Goal: Transaction & Acquisition: Purchase product/service

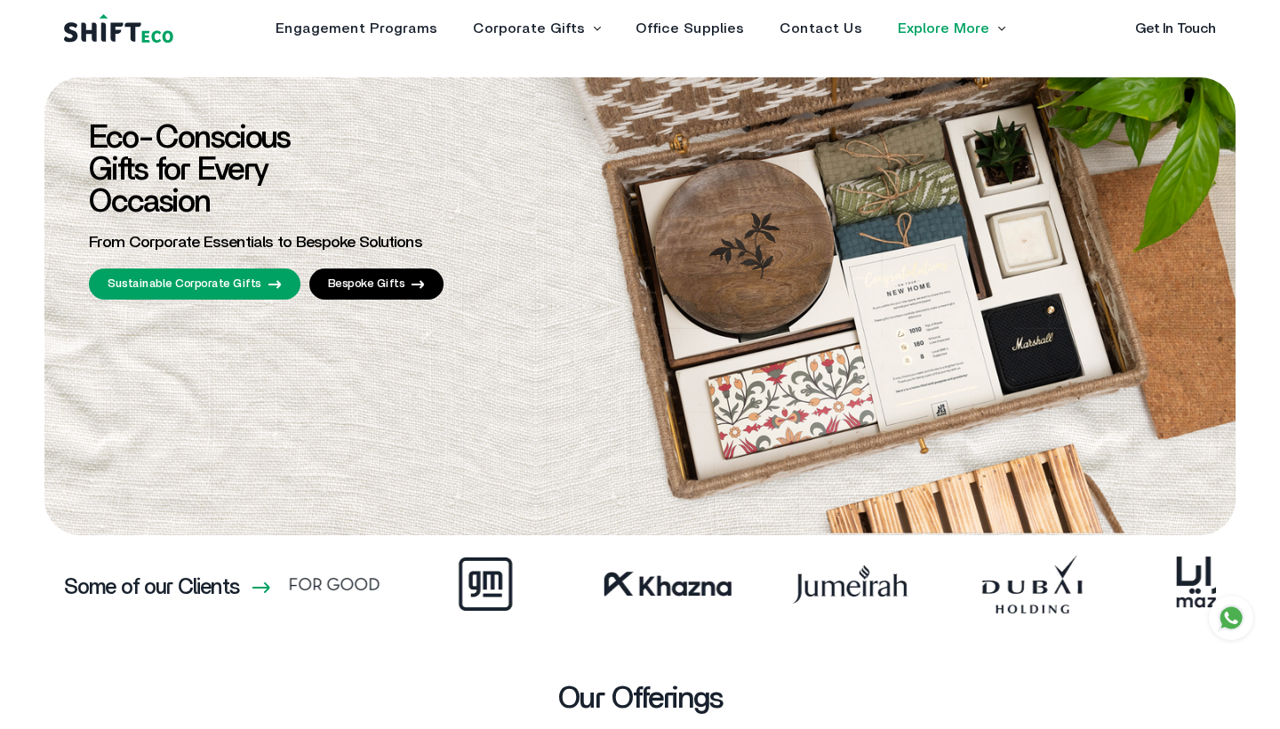
scroll to position [0, -762]
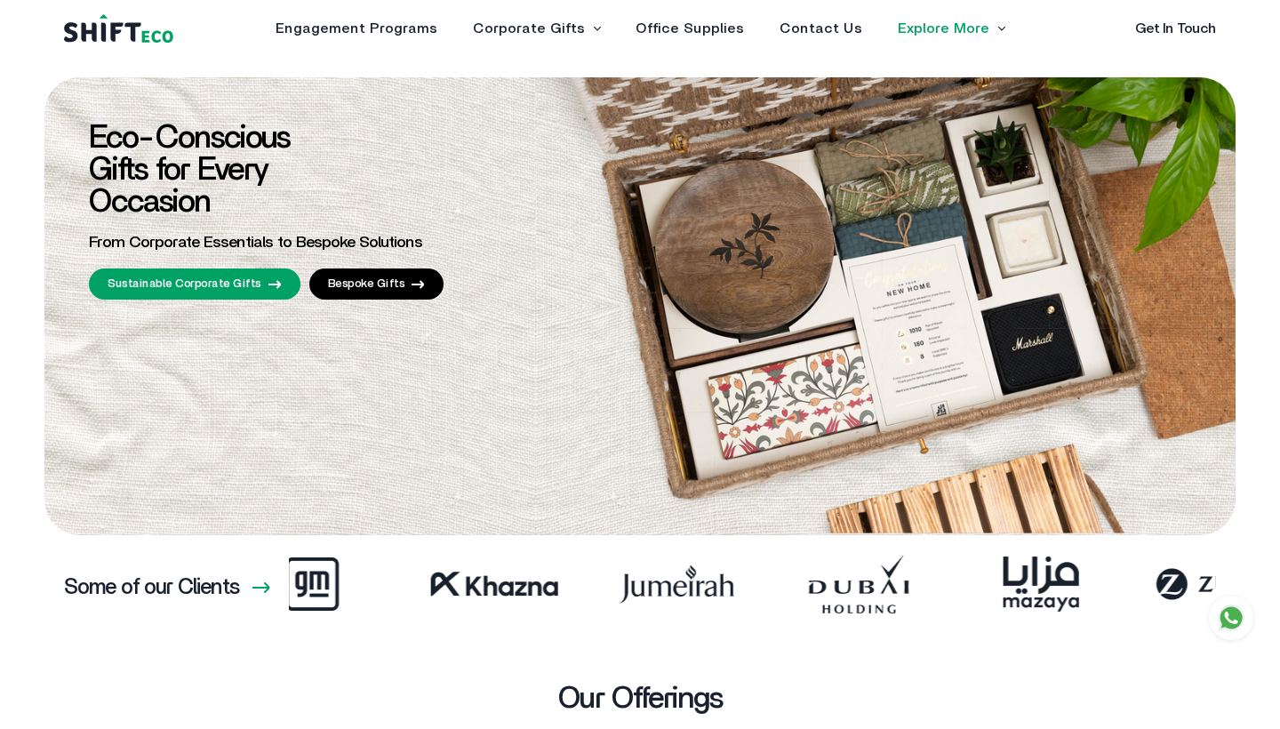
click at [261, 286] on link "Sustainable Corporate Gifts" at bounding box center [195, 283] width 212 height 31
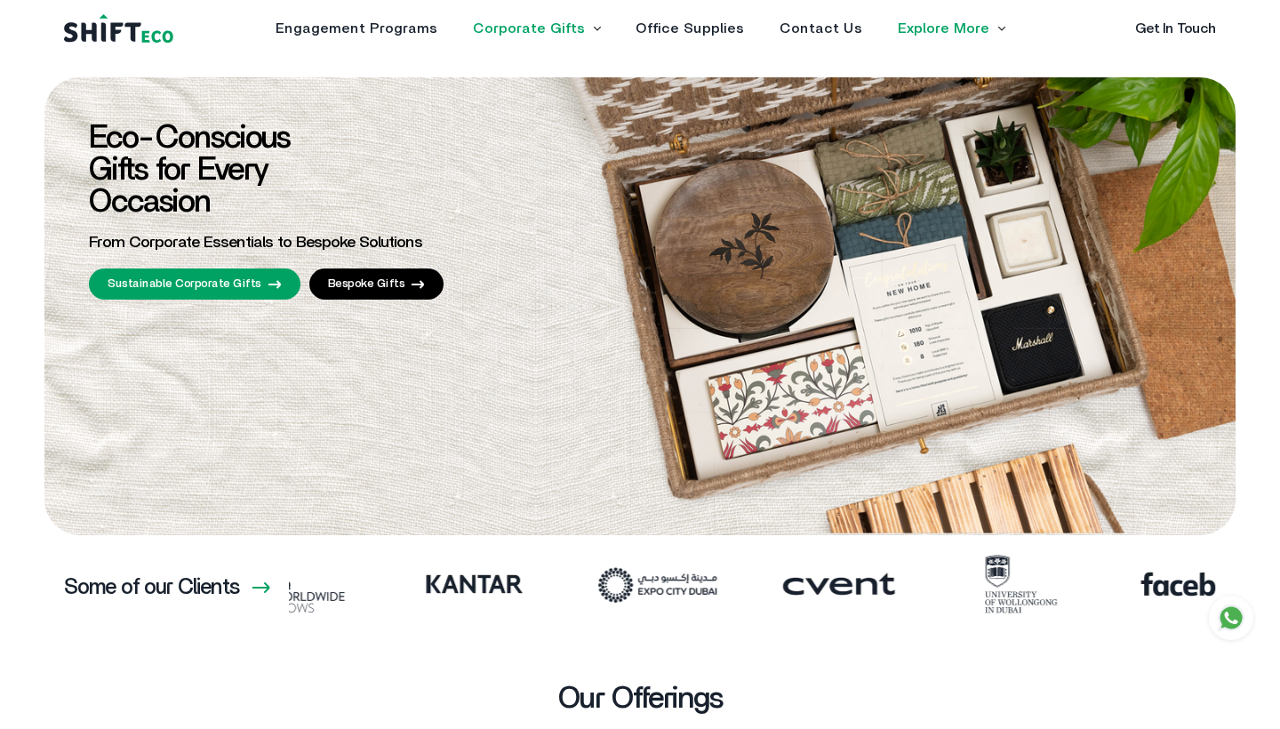
scroll to position [0, 2199]
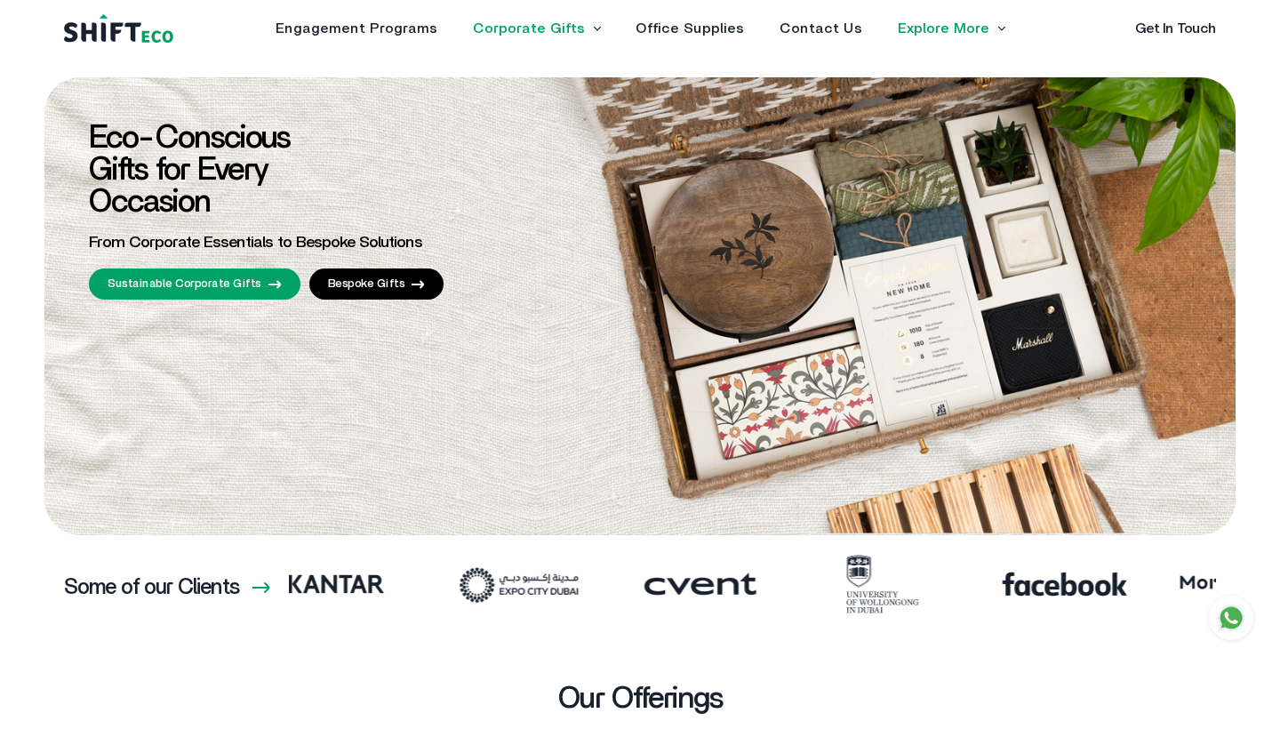
click at [552, 29] on link "Corporate Gifts" at bounding box center [529, 28] width 112 height 14
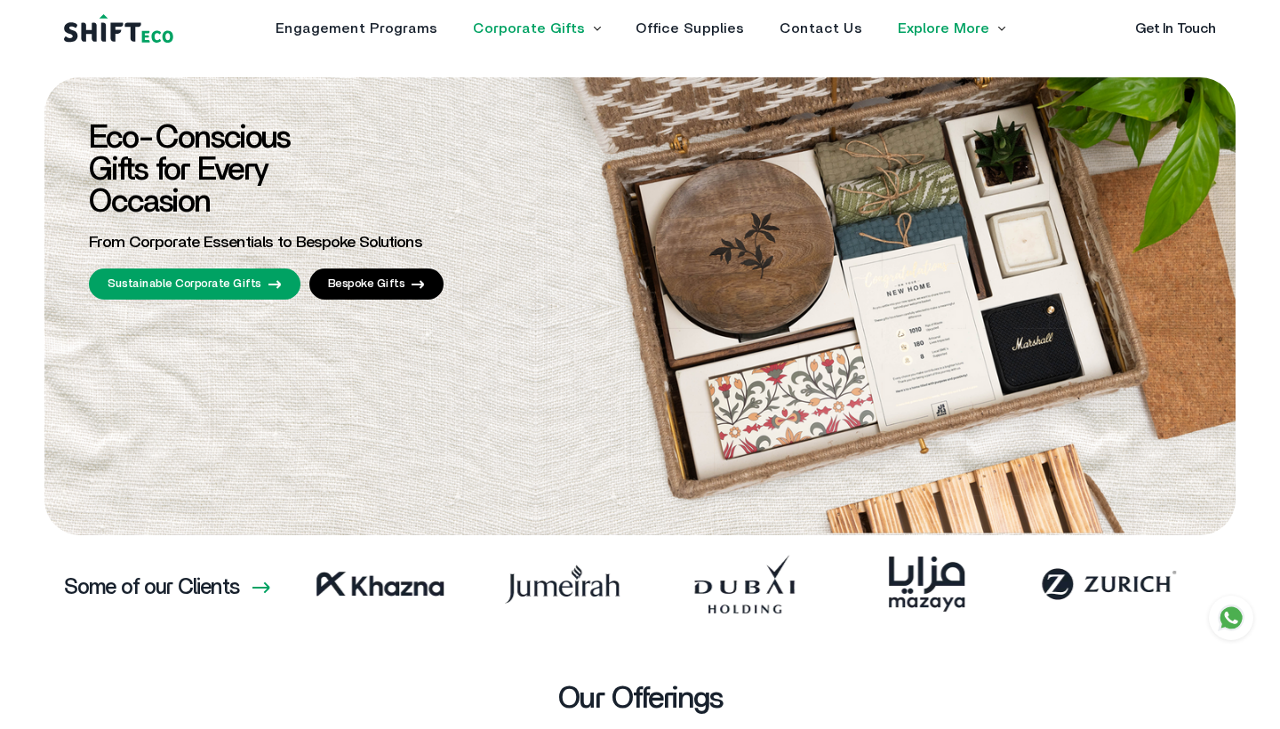
scroll to position [0, -67735]
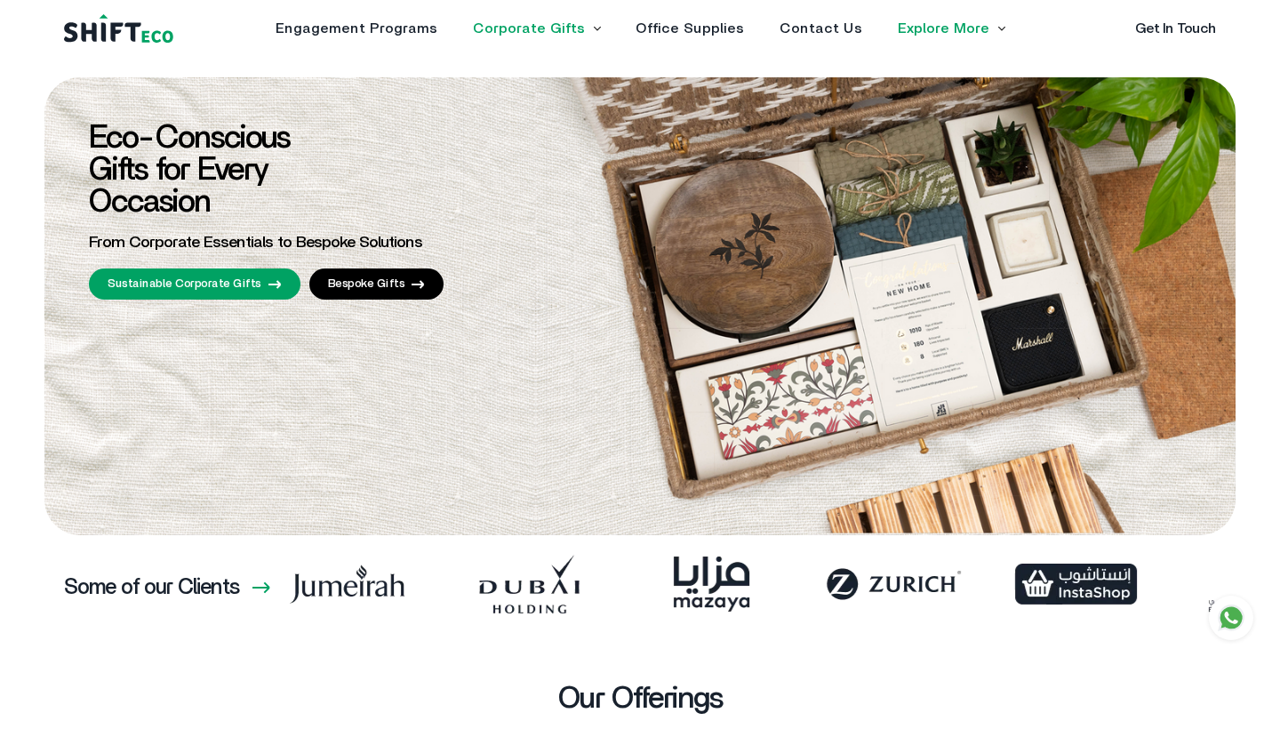
click at [533, 34] on link "Corporate Gifts" at bounding box center [529, 28] width 112 height 14
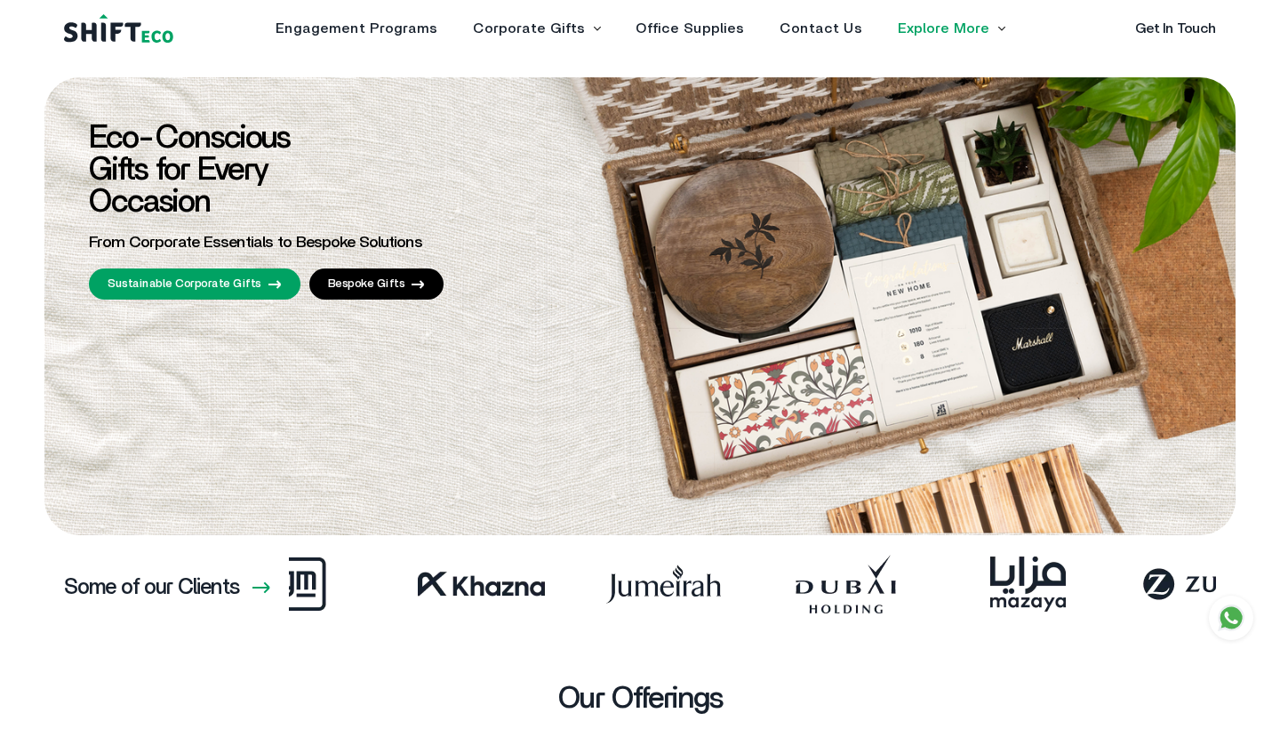
click at [596, 29] on icon at bounding box center [597, 29] width 7 height 4
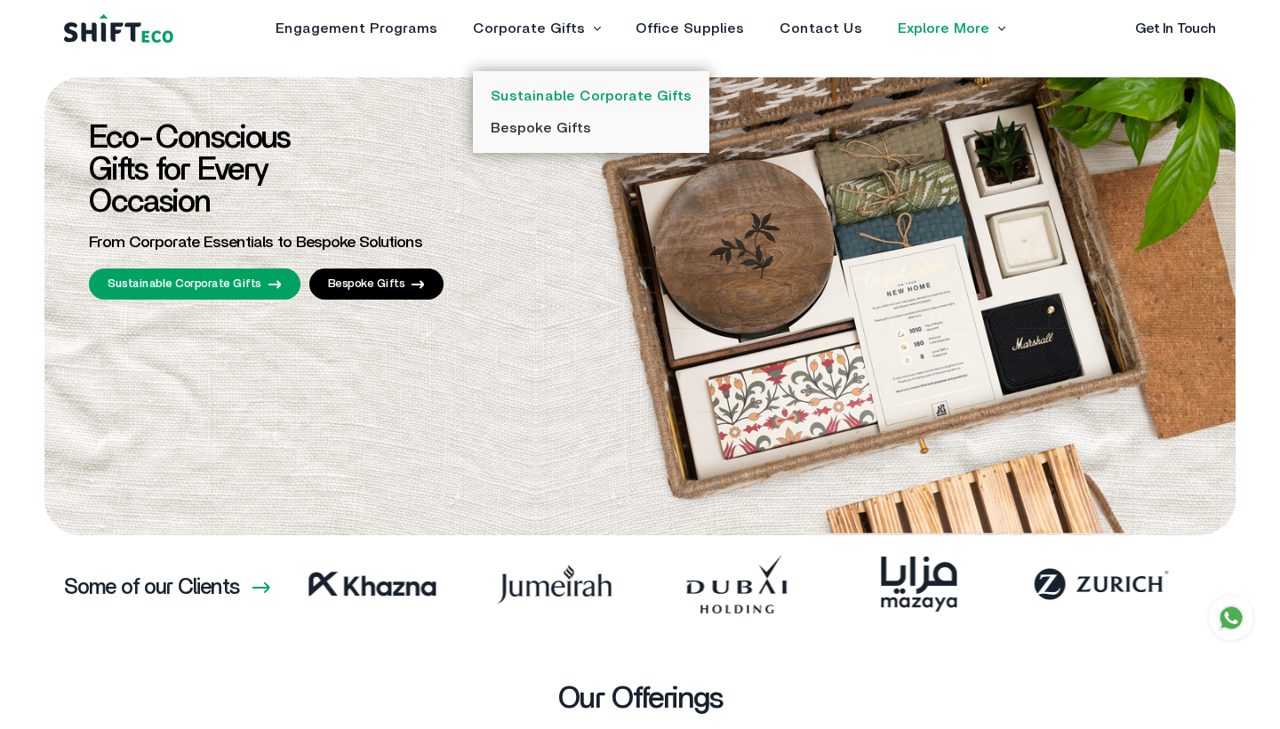
scroll to position [0, -67539]
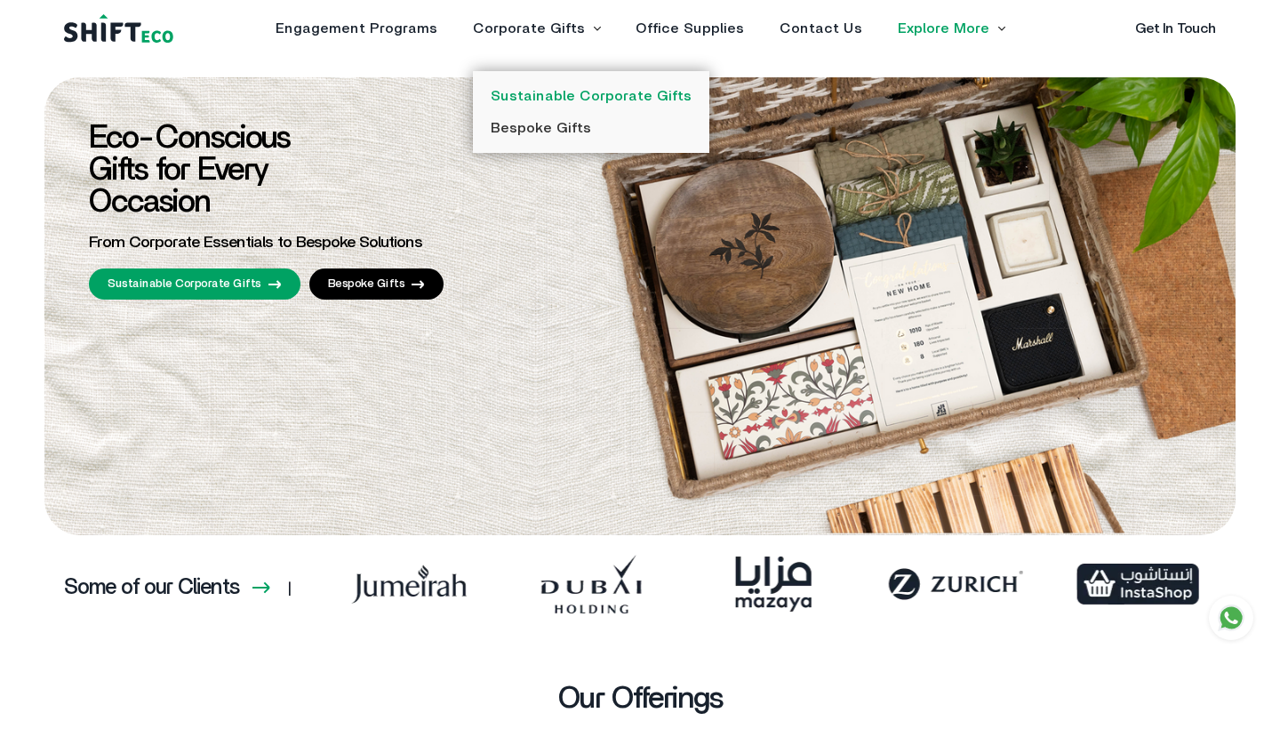
click at [611, 90] on link "Sustainable Corporate Gifts" at bounding box center [591, 96] width 201 height 14
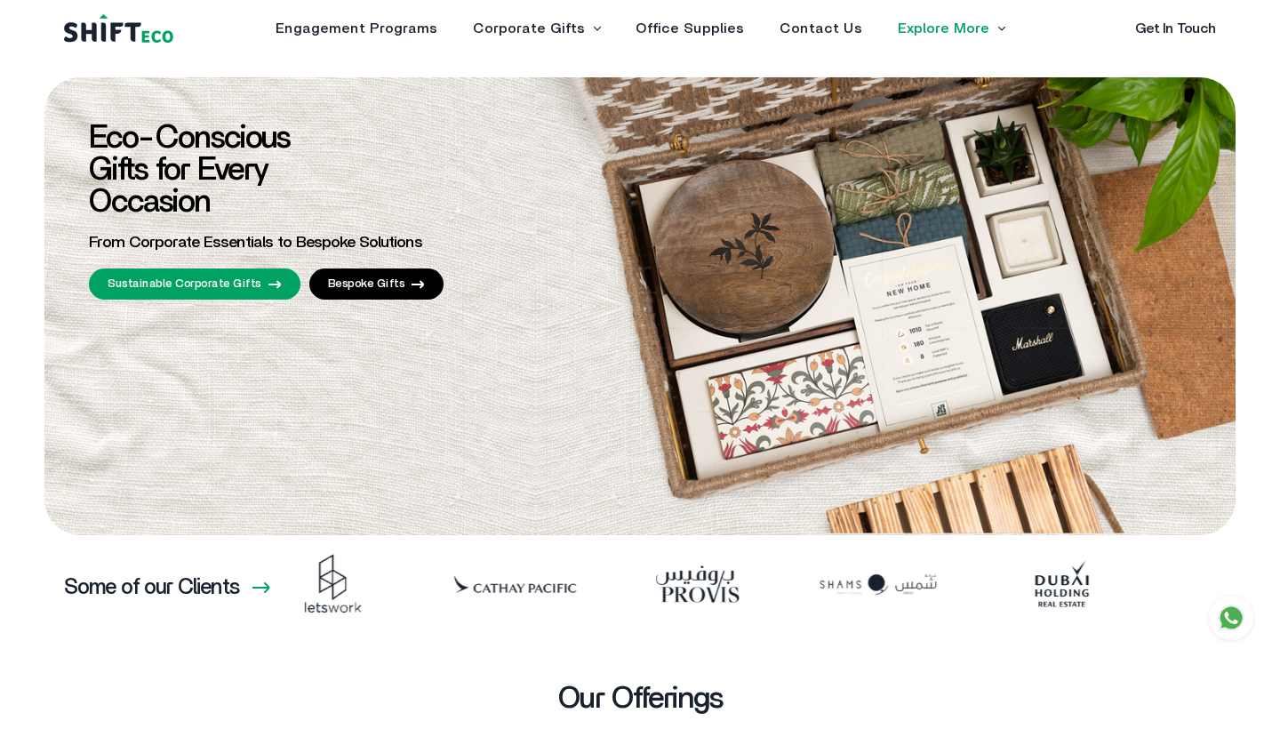
scroll to position [0, -67517]
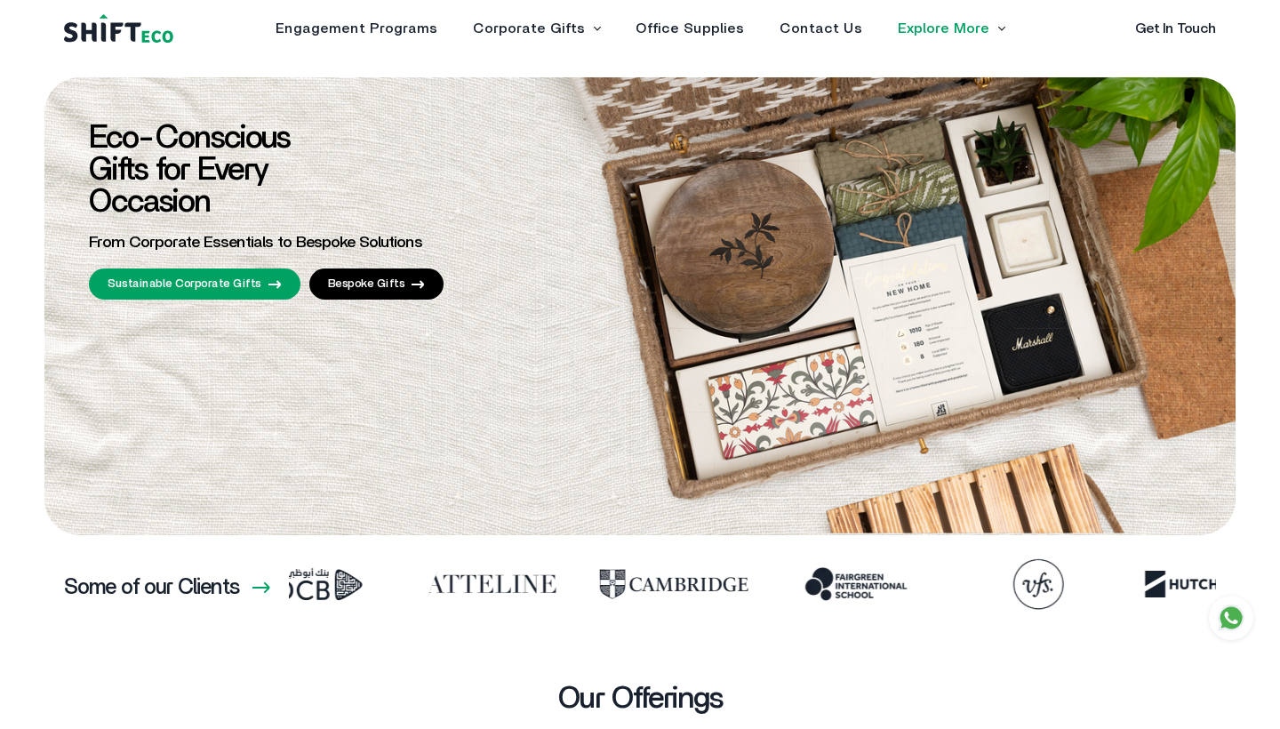
click at [1230, 627] on icon at bounding box center [1231, 618] width 22 height 22
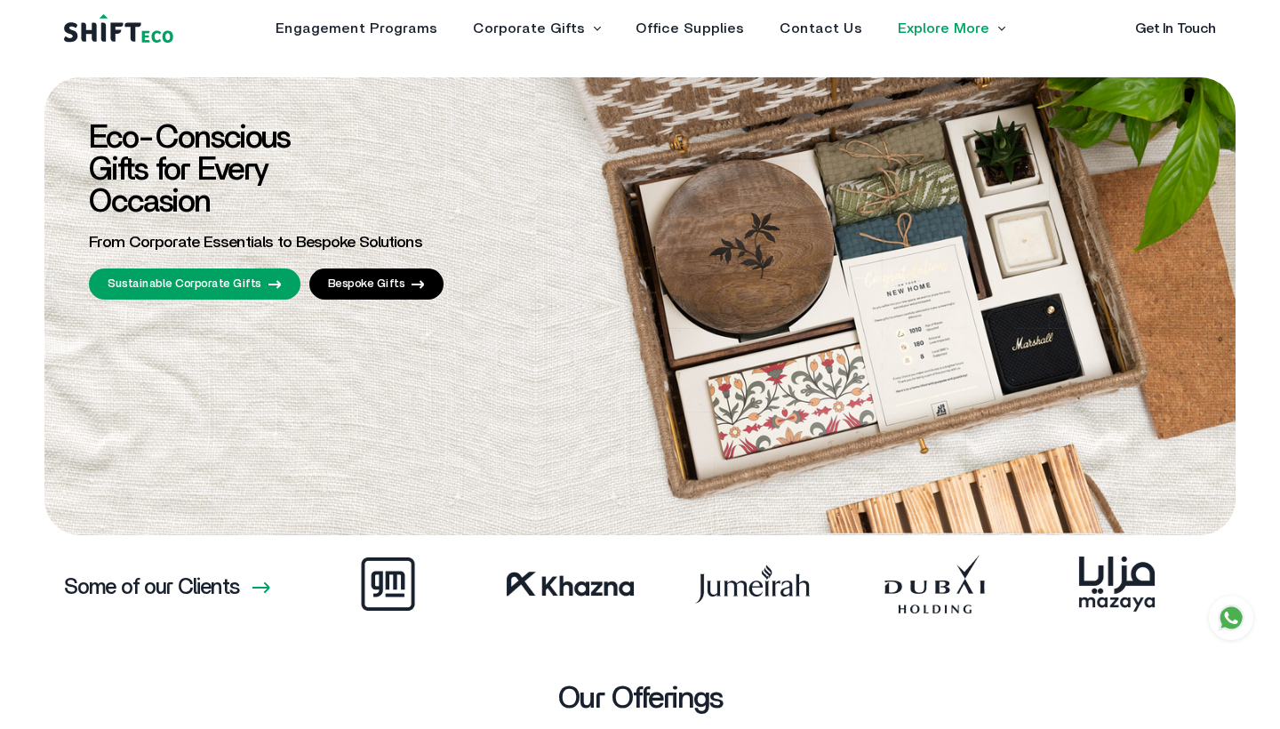
scroll to position [0, -40555]
